Goal: Transaction & Acquisition: Purchase product/service

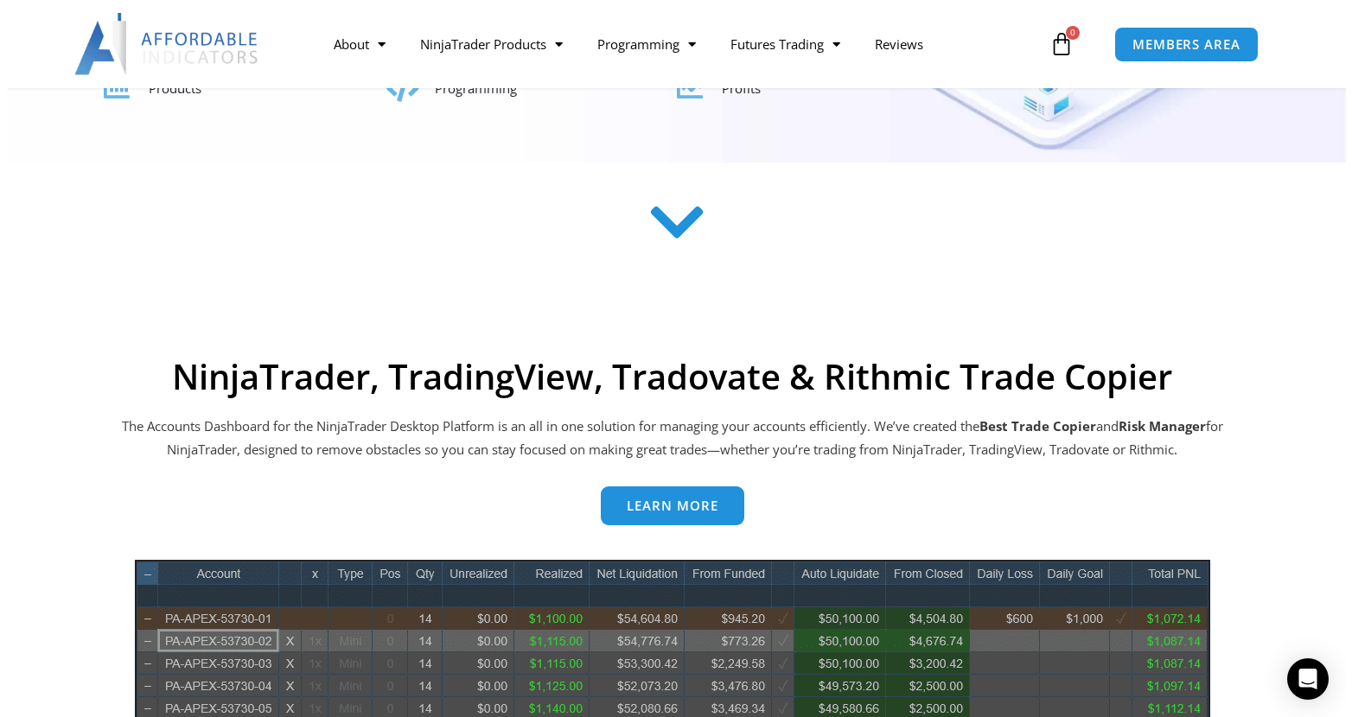
scroll to position [97, 0]
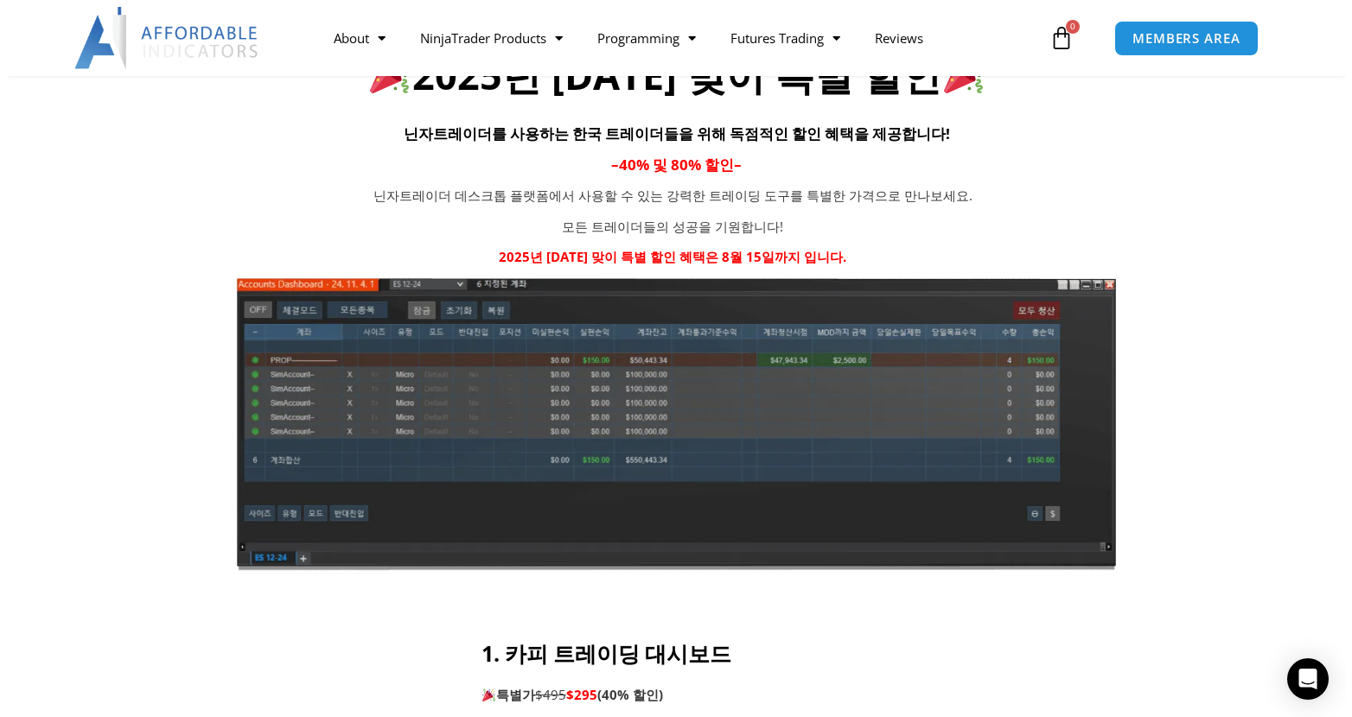
scroll to position [605, 0]
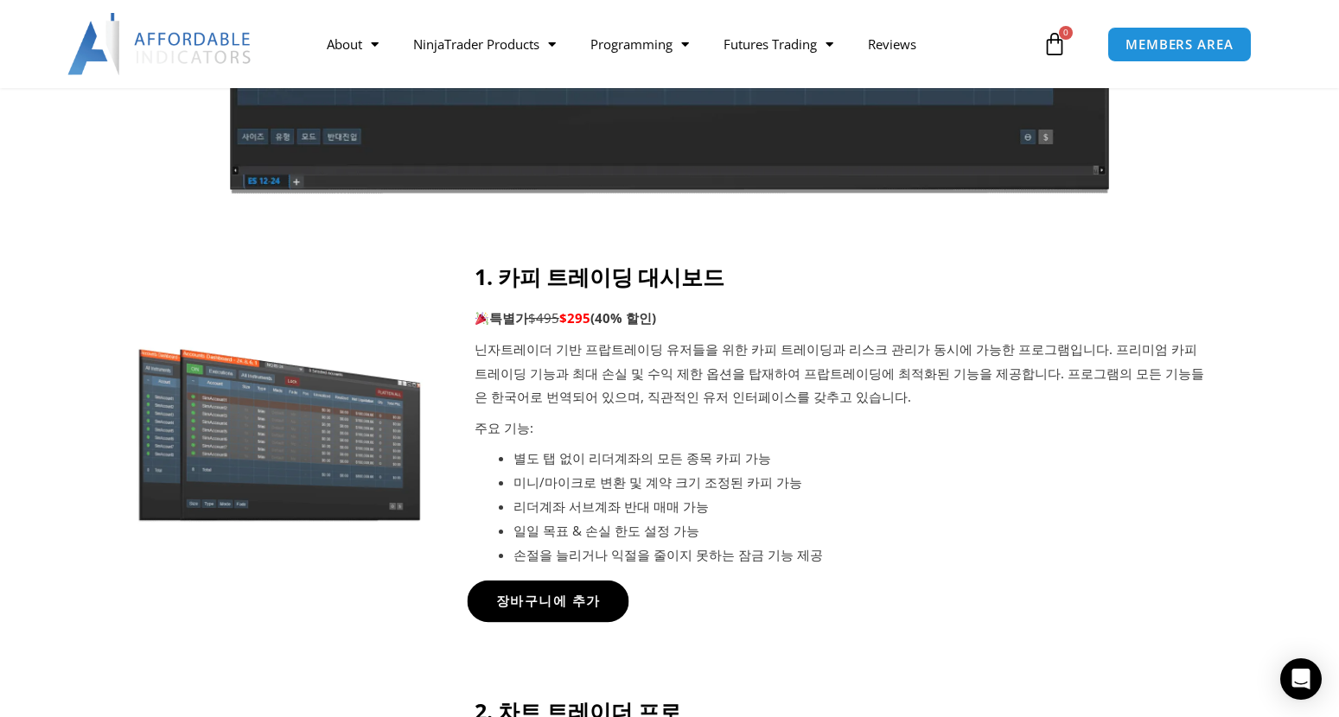
click at [556, 607] on span "장바구니에 추가" at bounding box center [547, 601] width 105 height 13
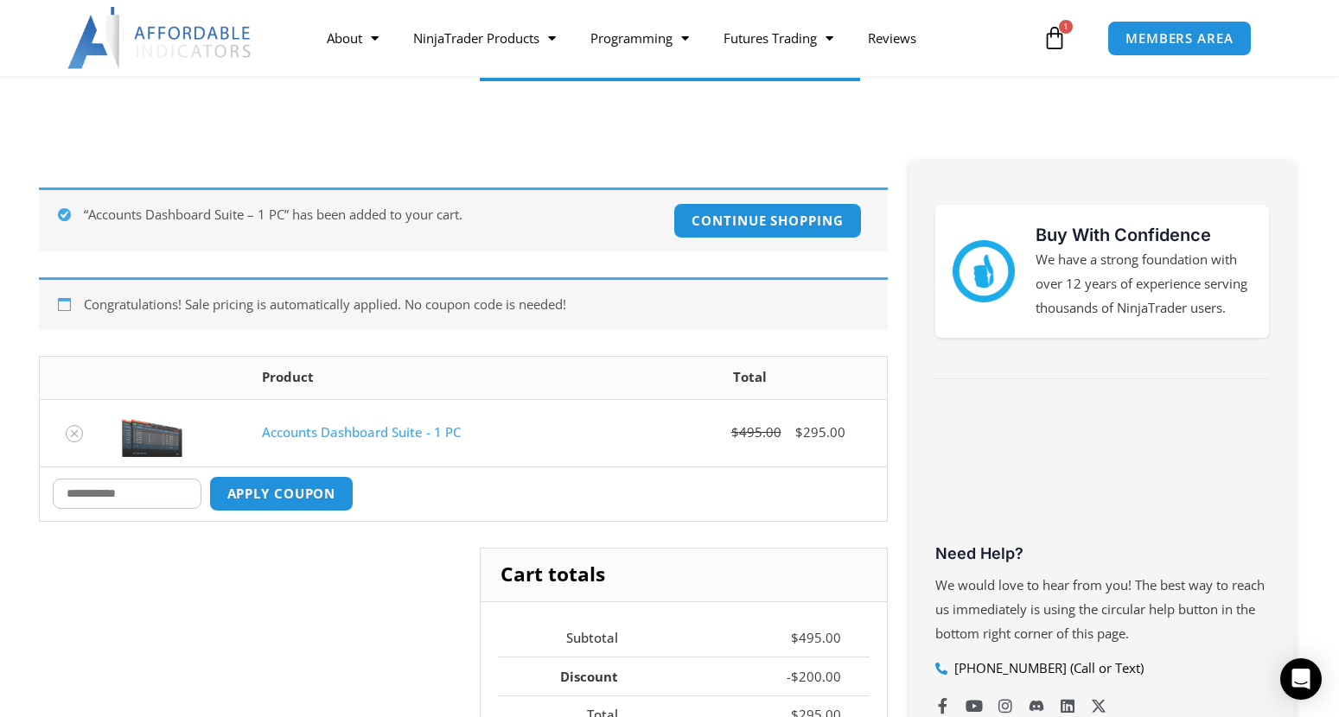
scroll to position [259, 0]
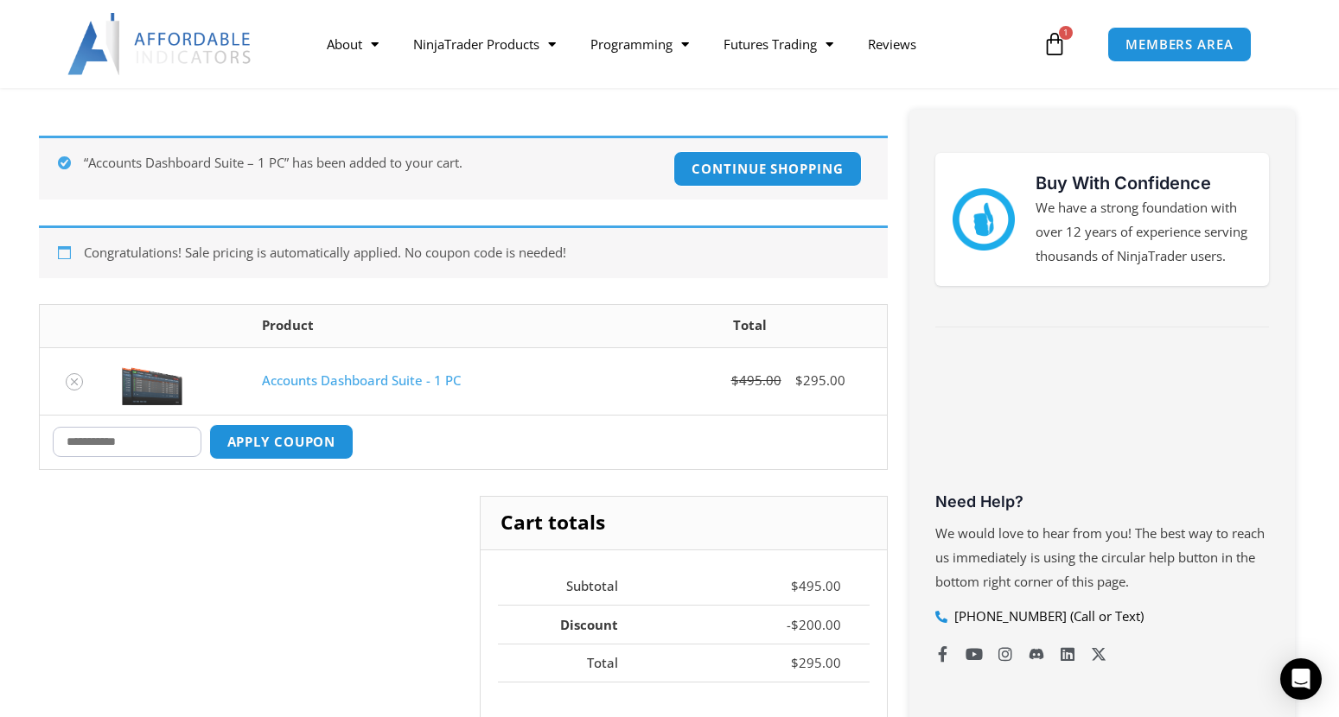
click at [158, 436] on input "Coupon:" at bounding box center [127, 442] width 149 height 30
type input "*"
type input "*****"
click at [296, 450] on button "Apply coupon" at bounding box center [281, 442] width 152 height 37
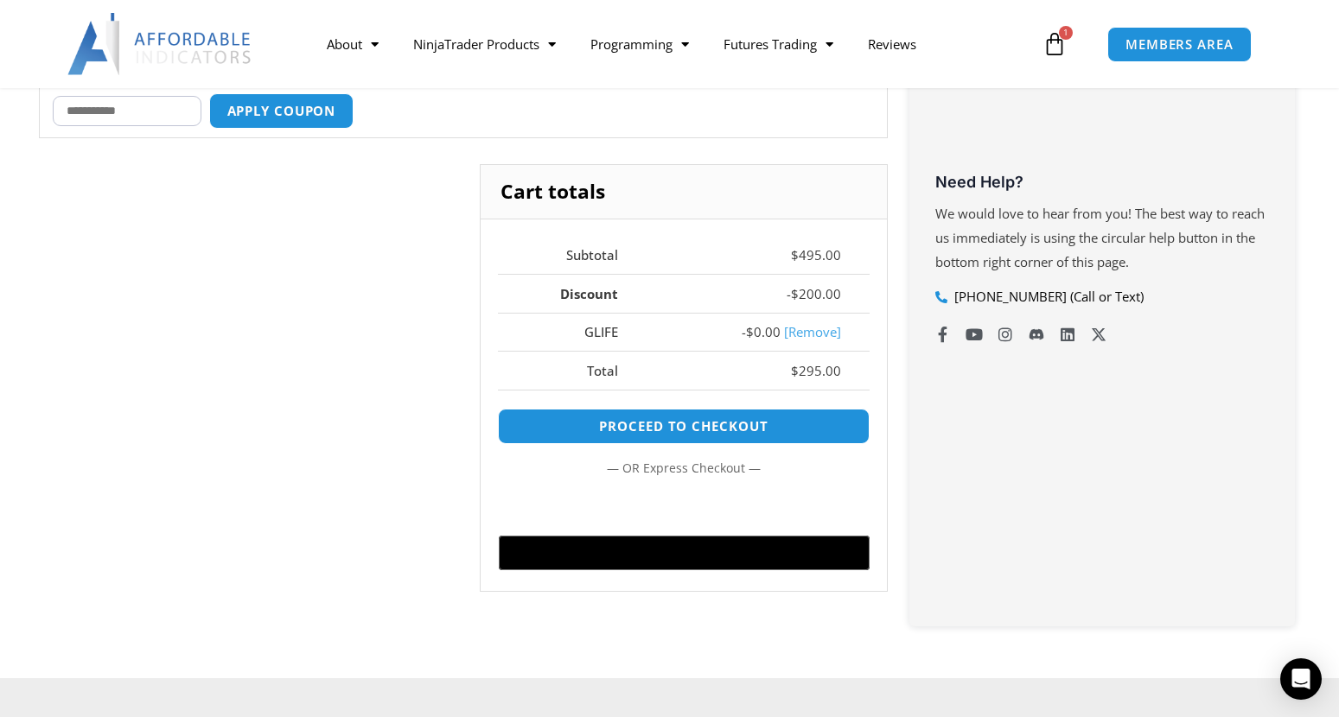
scroll to position [647, 0]
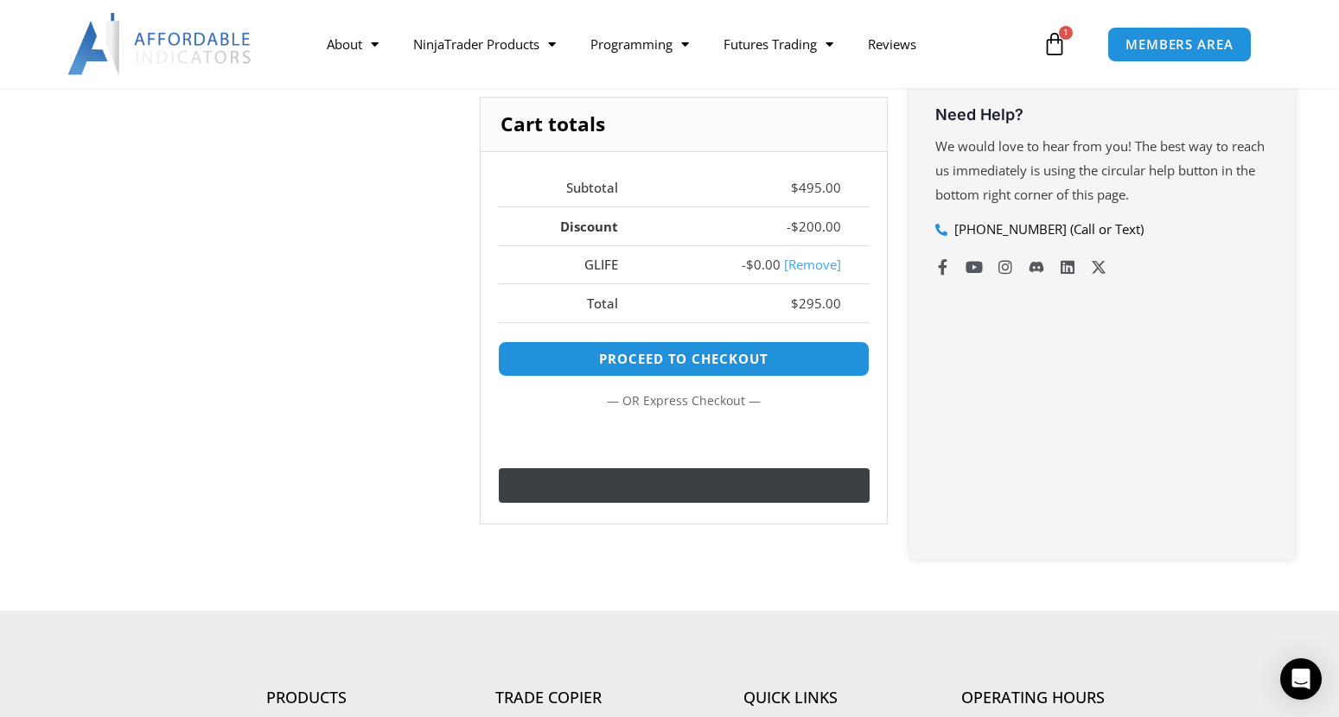
click at [813, 494] on div "@import url(//[DOMAIN_NAME][URL]) ••••••" at bounding box center [767, 488] width 223 height 26
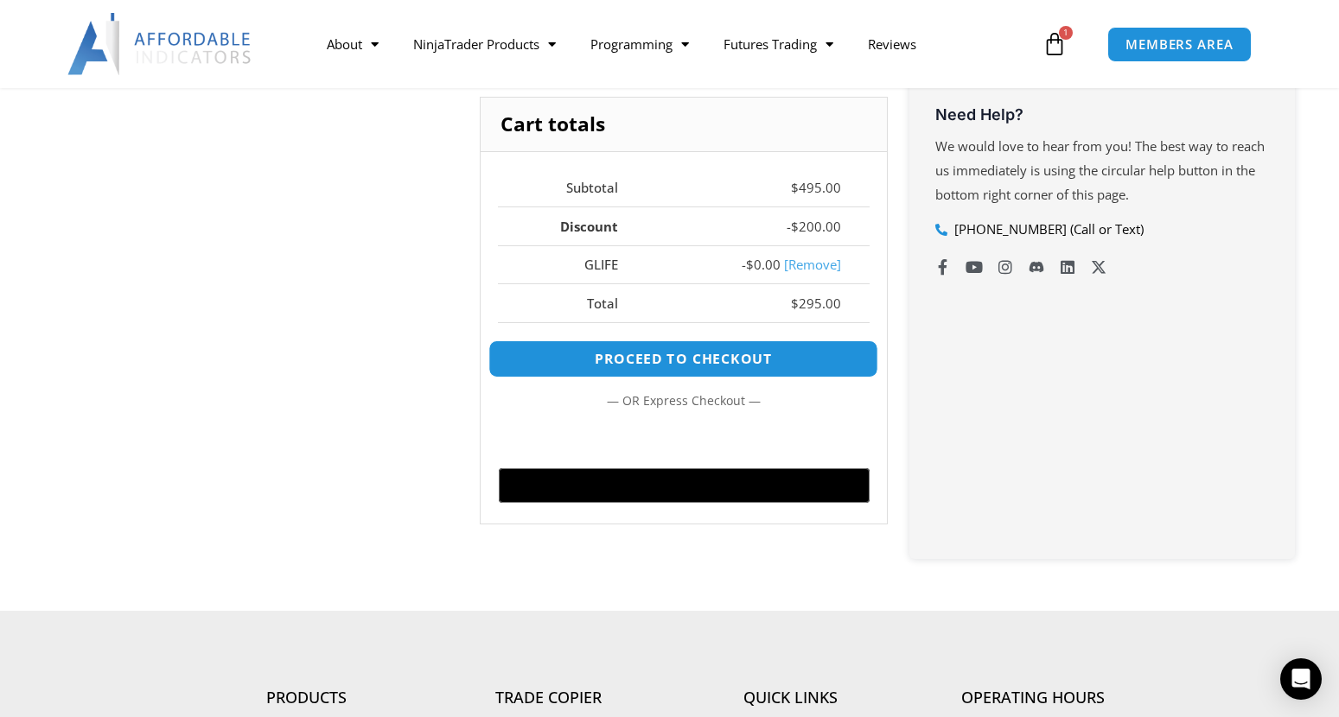
click at [818, 363] on link "Proceed to checkout" at bounding box center [683, 359] width 390 height 37
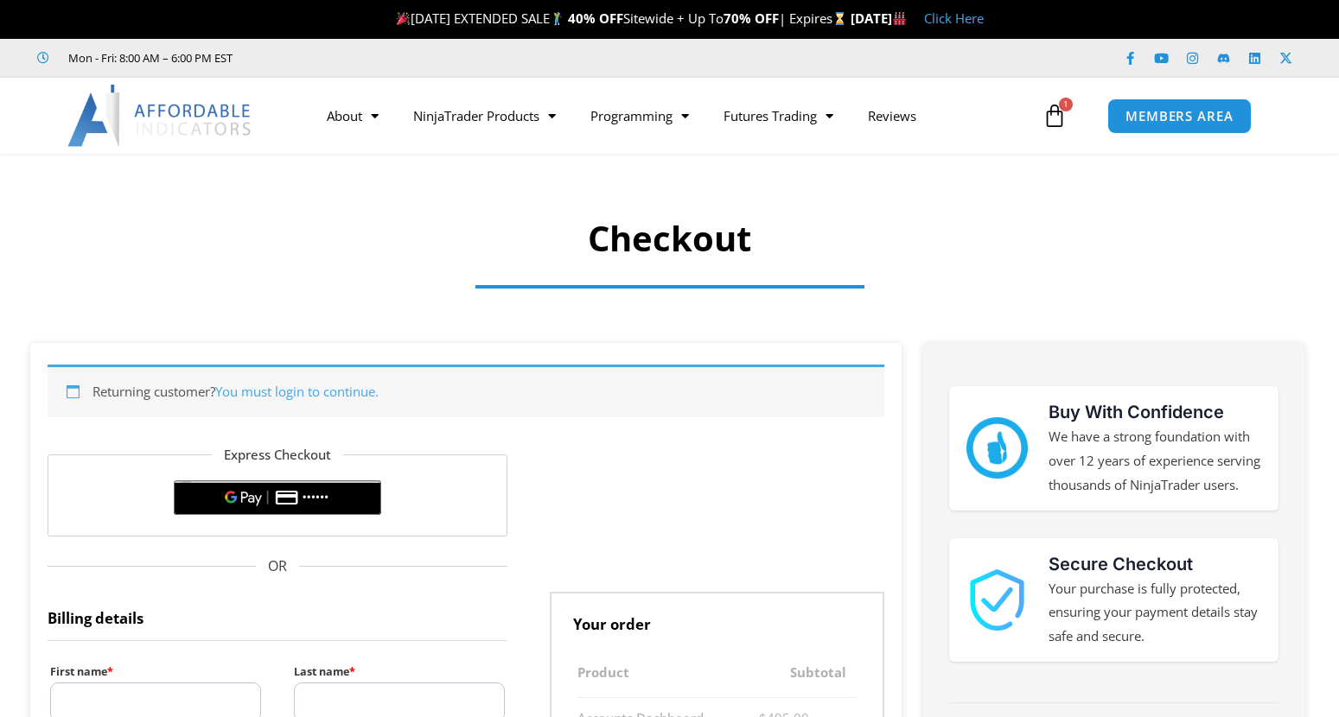
select select "**"
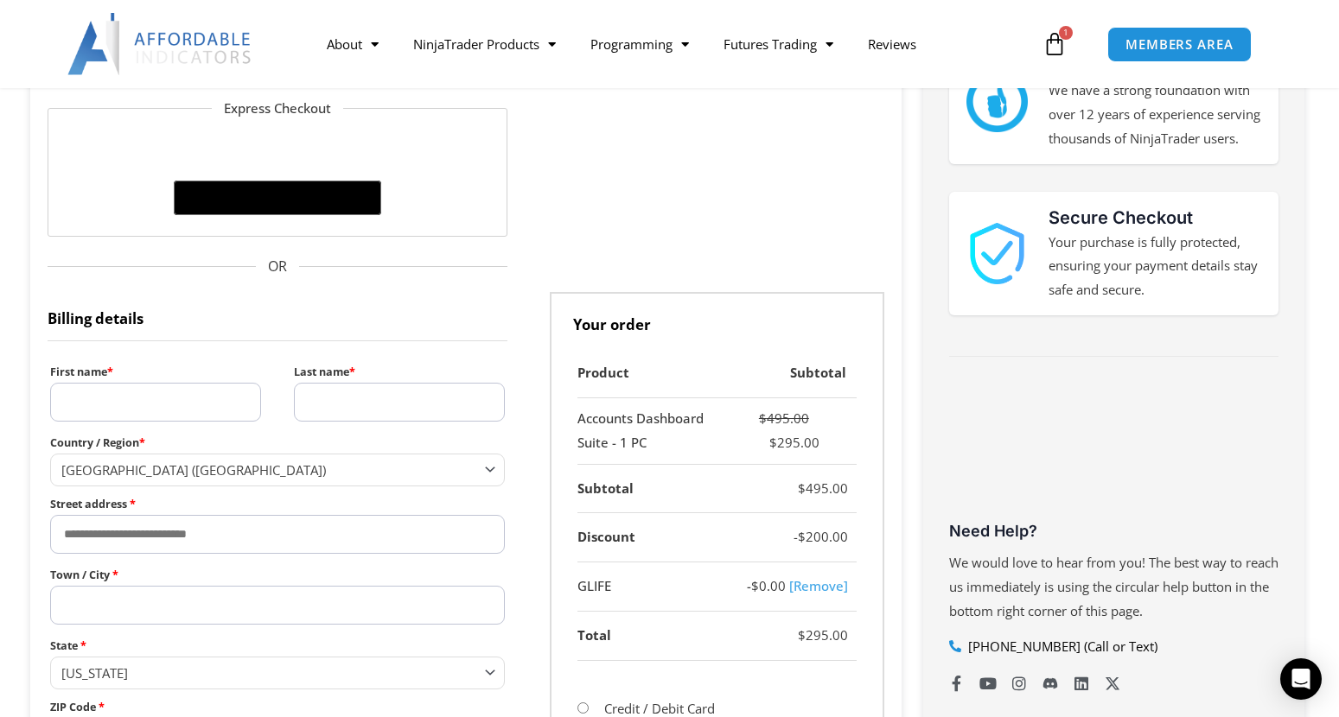
scroll to position [346, 0]
click at [321, 203] on text "••••••" at bounding box center [316, 199] width 27 height 12
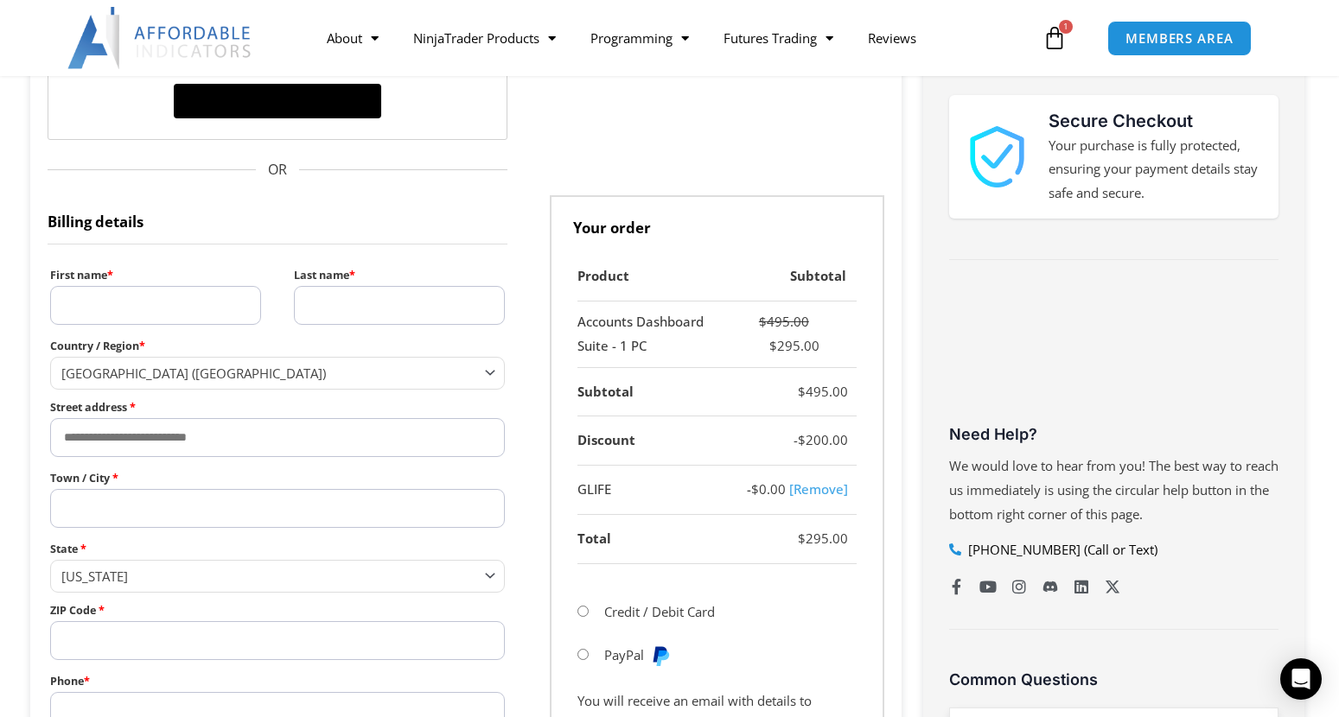
scroll to position [605, 0]
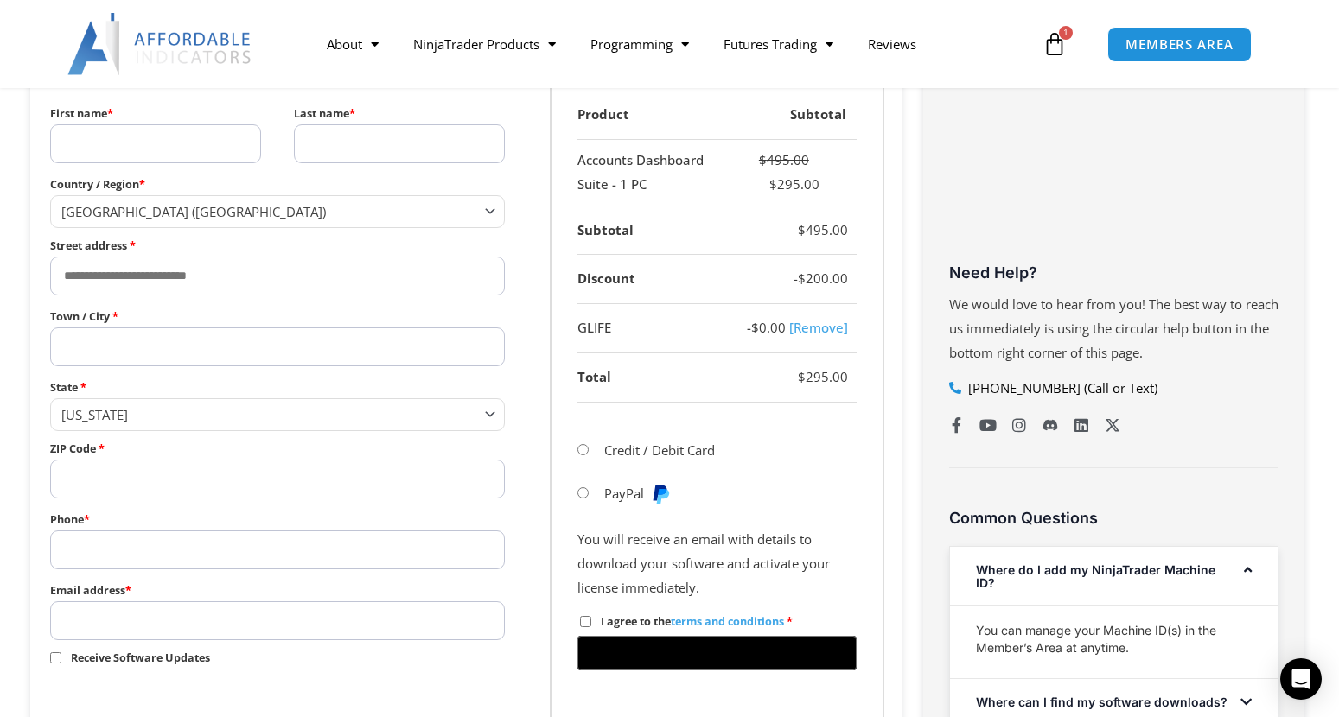
click at [277, 208] on span "[GEOGRAPHIC_DATA] ([GEOGRAPHIC_DATA])" at bounding box center [269, 211] width 417 height 17
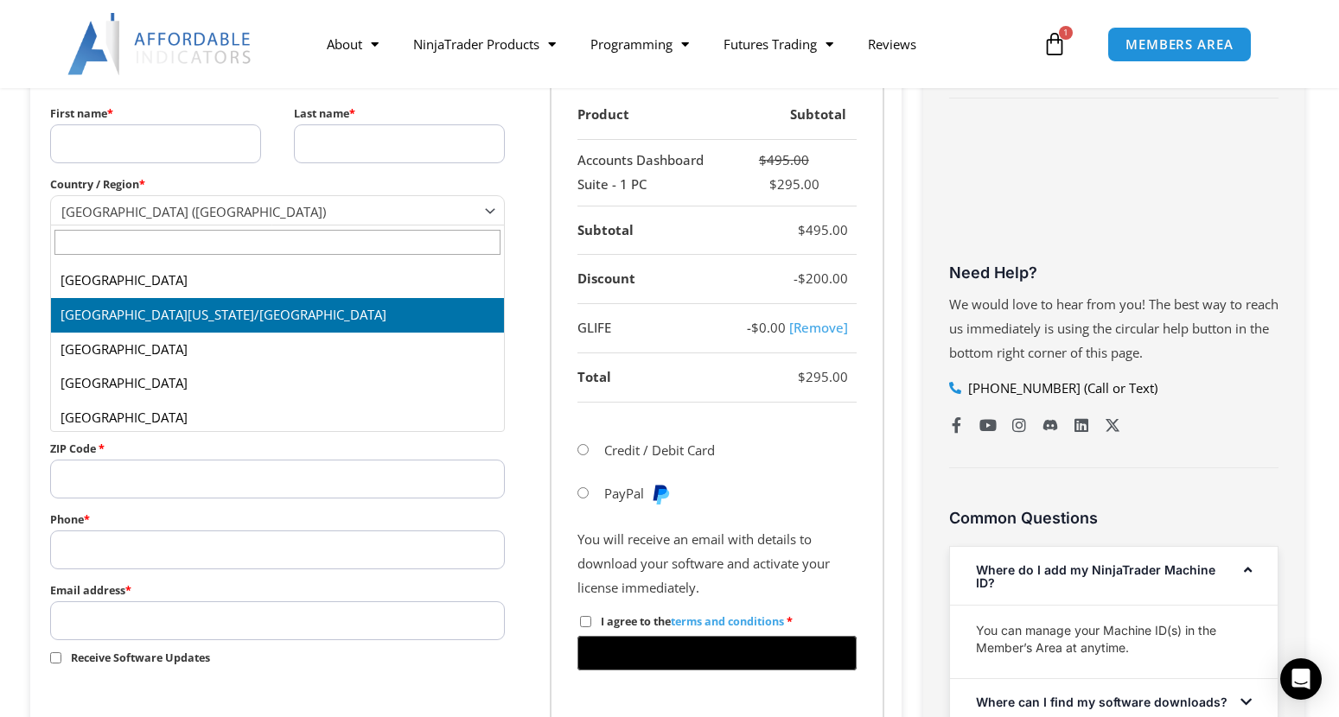
scroll to position [7019, 0]
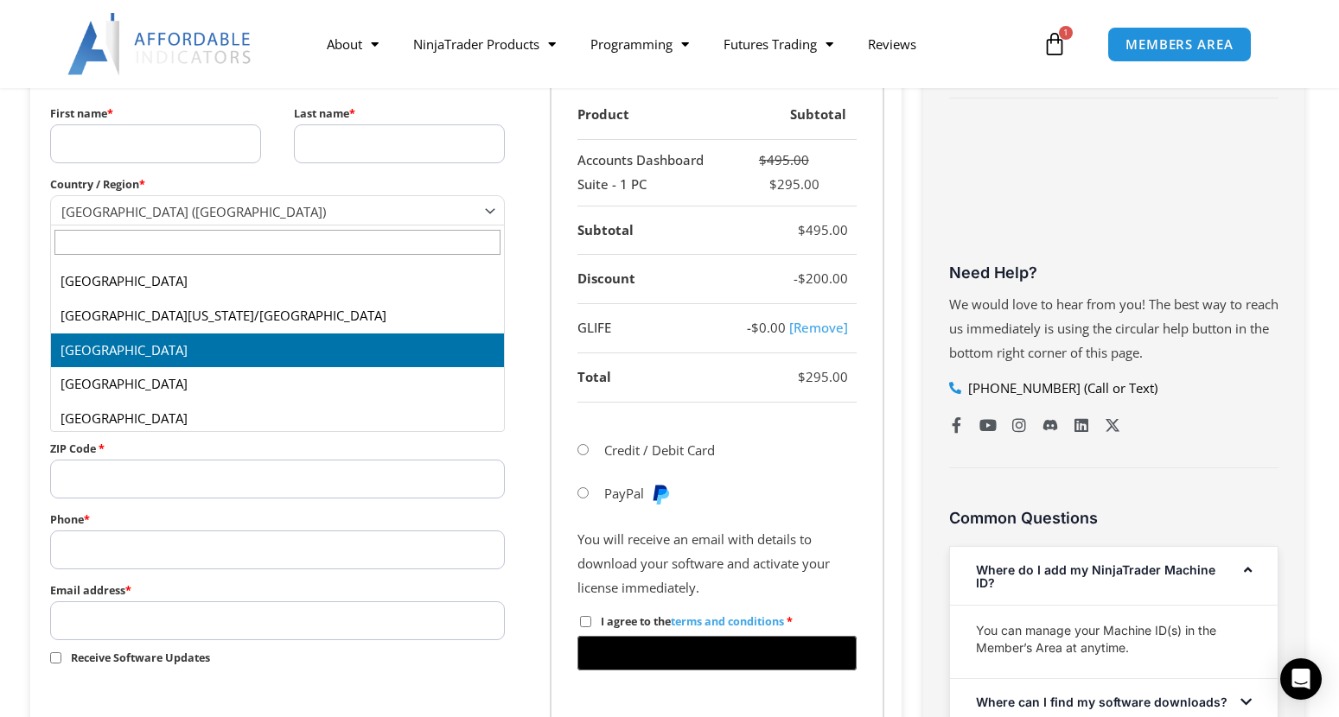
select select "**"
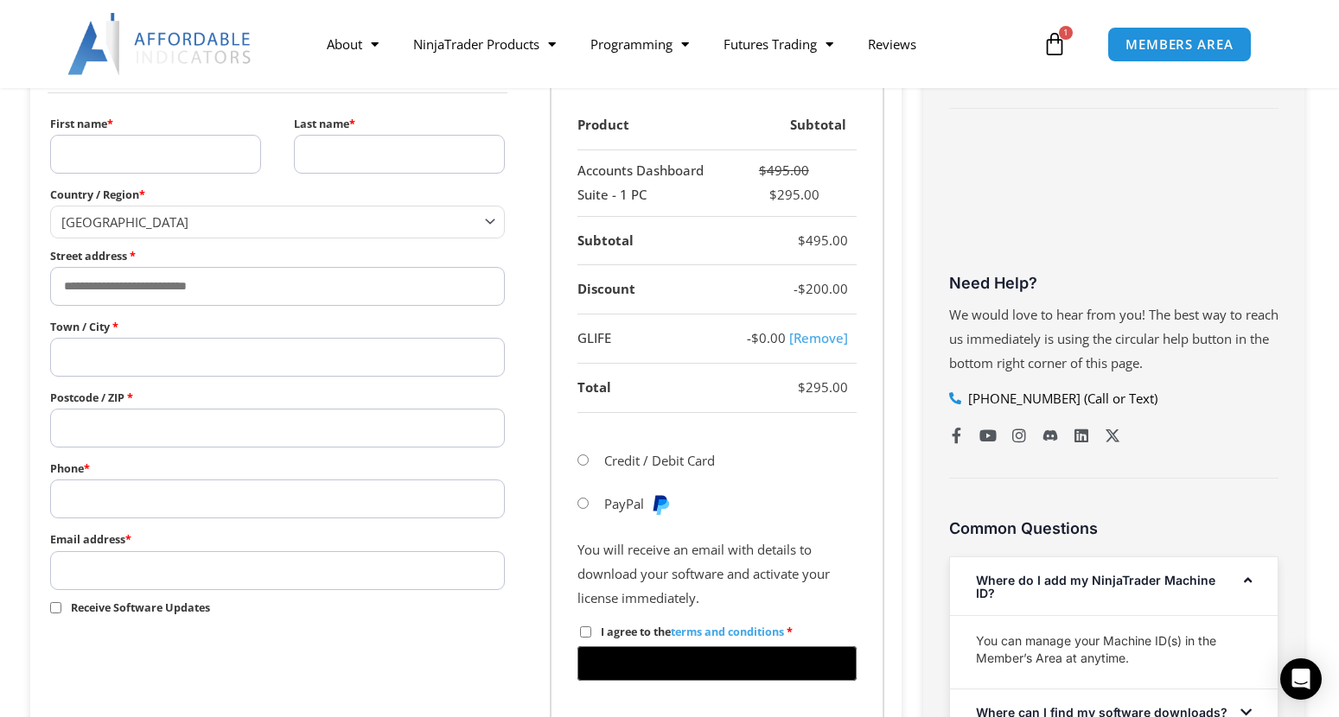
scroll to position [605, 0]
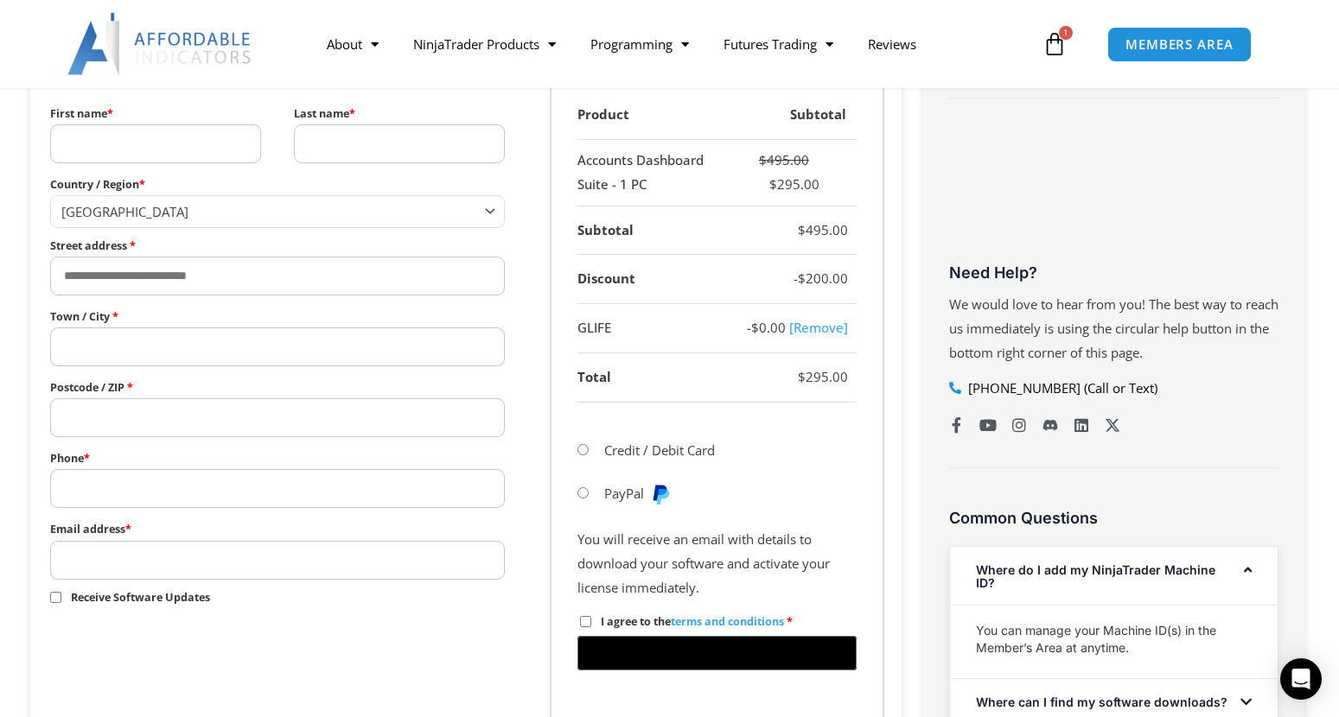
click at [220, 348] on input "Town / City *" at bounding box center [277, 347] width 455 height 39
click at [241, 279] on input "Street address *" at bounding box center [277, 276] width 455 height 39
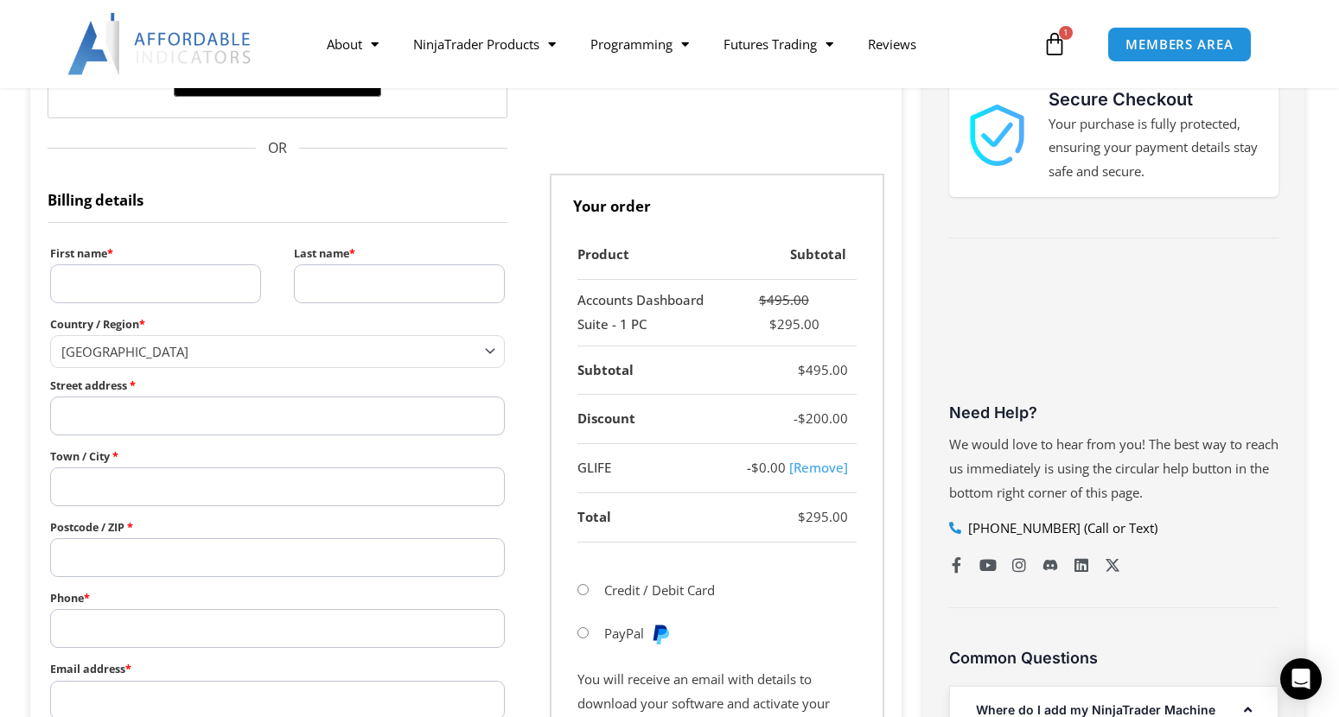
scroll to position [432, 0]
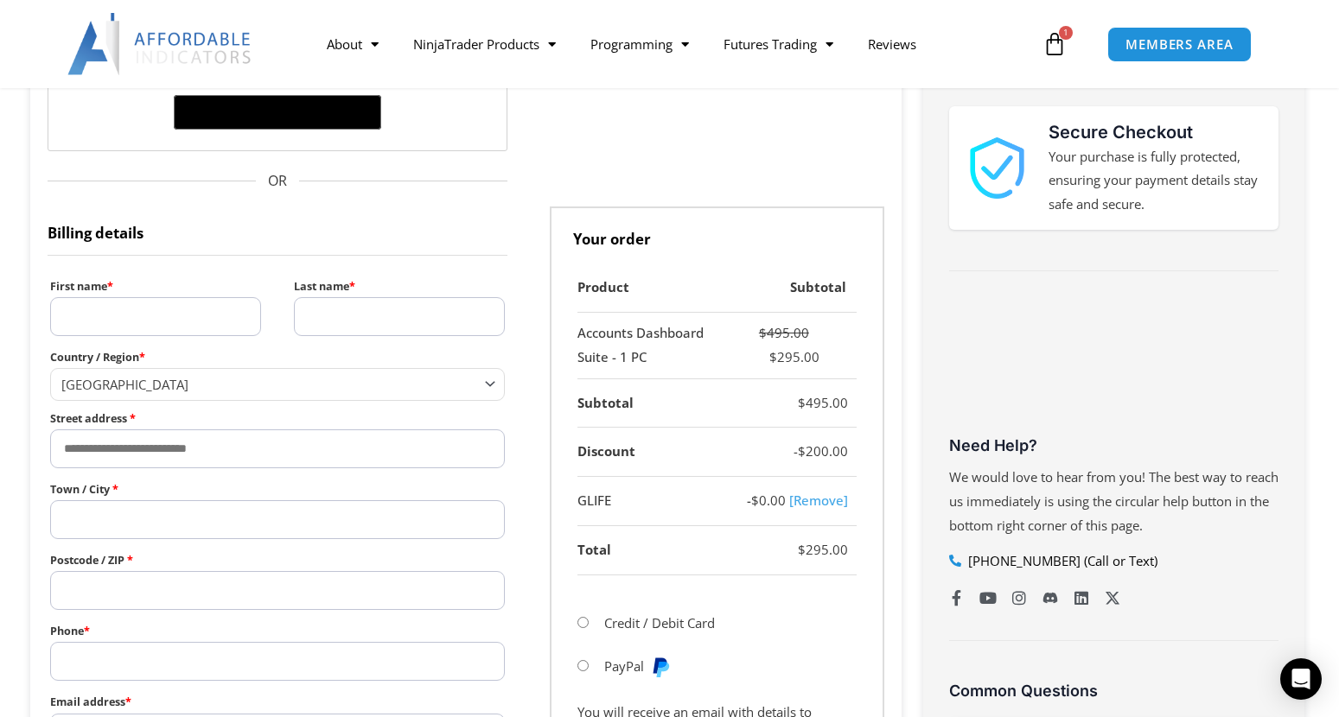
click at [151, 318] on input "First name *" at bounding box center [155, 316] width 211 height 39
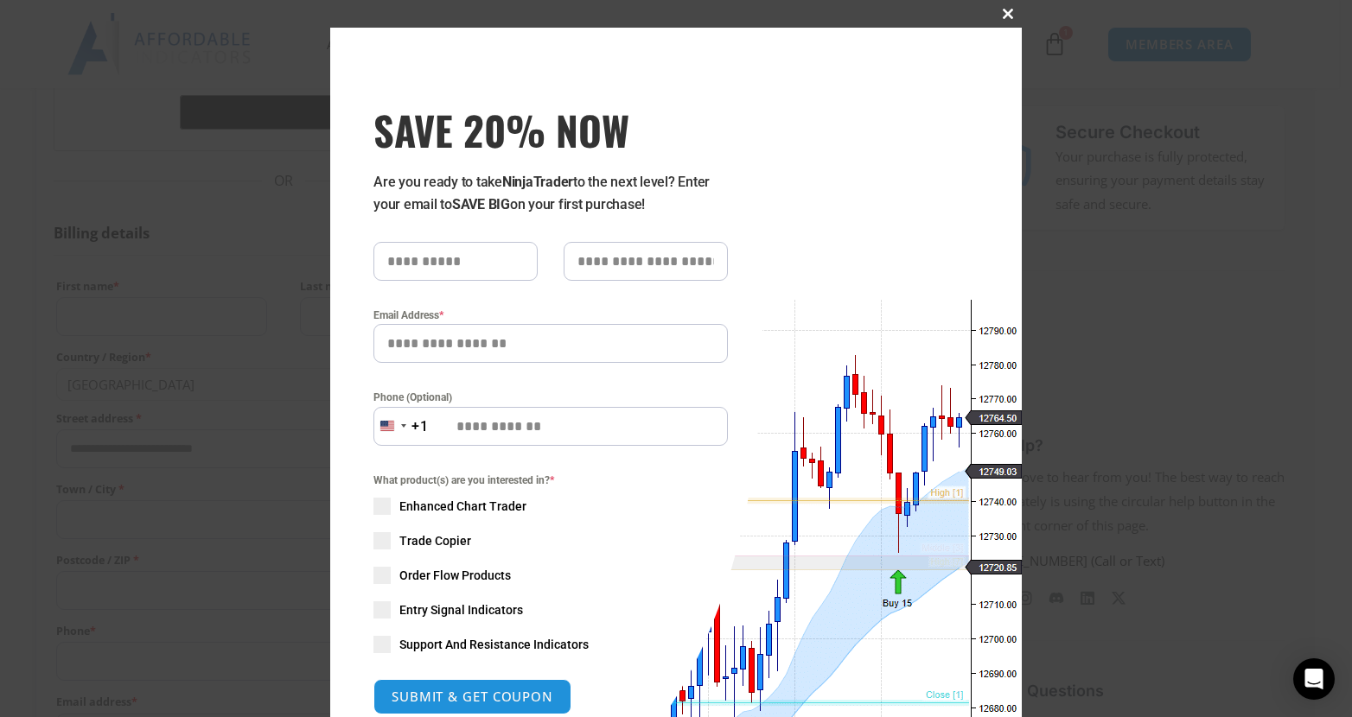
click at [994, 7] on button "Close this module" at bounding box center [1008, 14] width 28 height 28
